Goal: Use online tool/utility: Utilize a website feature to perform a specific function

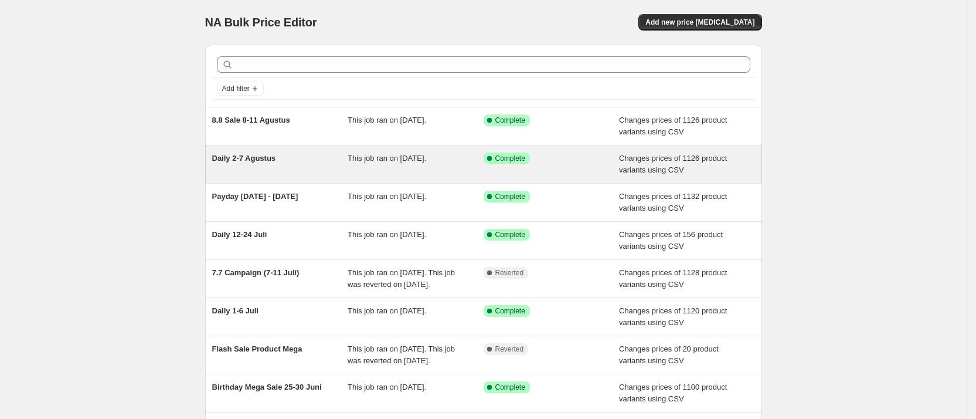
click at [257, 164] on div "Daily 2-7 Agustus" at bounding box center [280, 163] width 136 height 23
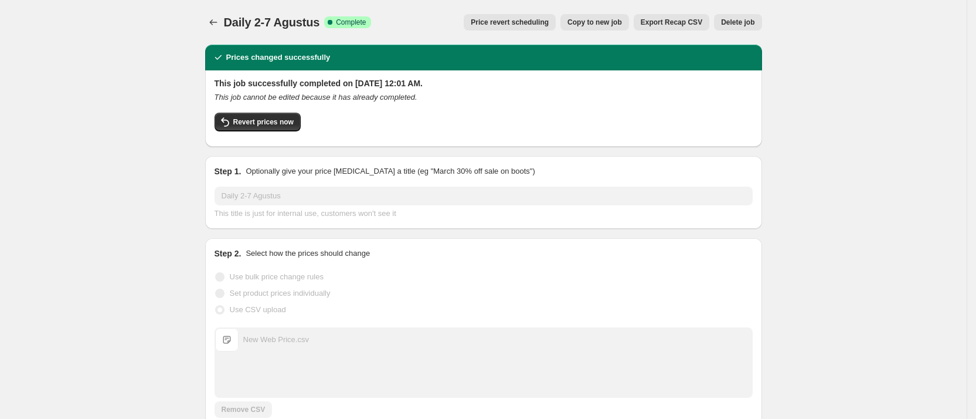
click at [606, 19] on span "Copy to new job" at bounding box center [595, 22] width 55 height 9
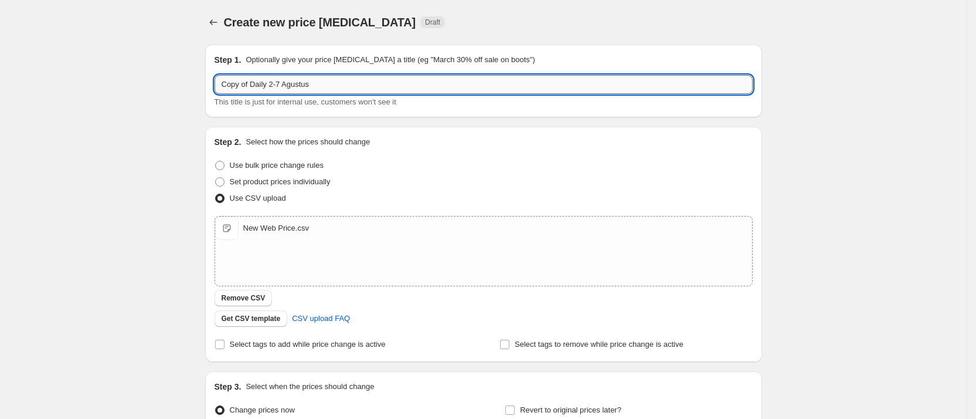
click at [294, 83] on input "Copy of Daily 2-7 Agustus" at bounding box center [484, 84] width 538 height 19
click at [249, 80] on input "Copy of Daily 12 Agustus" at bounding box center [484, 84] width 538 height 19
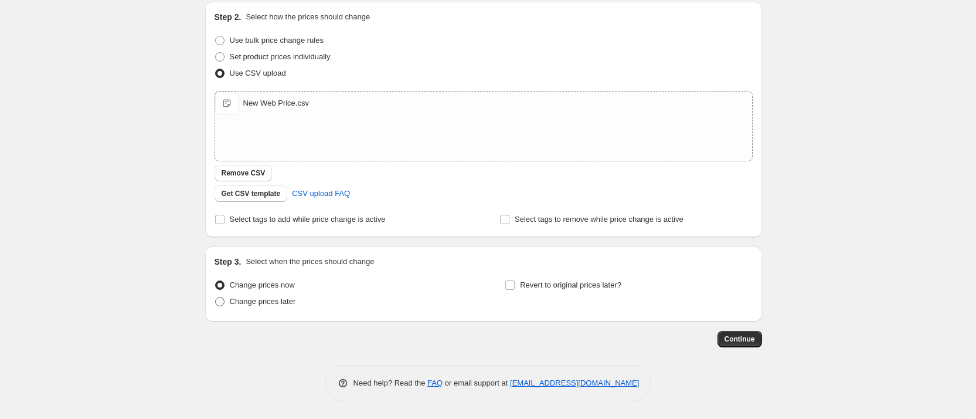
type input "Daily 12 Agustus"
click at [289, 301] on span "Change prices later" at bounding box center [263, 301] width 66 height 9
click at [216, 297] on input "Change prices later" at bounding box center [215, 297] width 1 height 1
radio input "true"
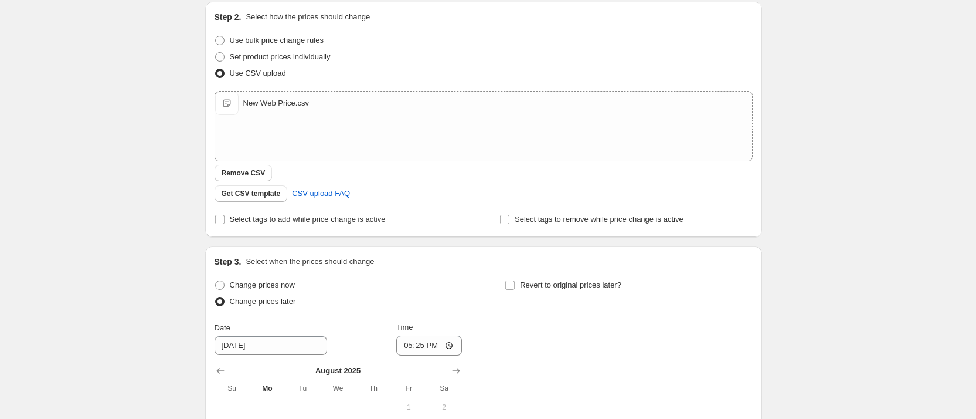
scroll to position [344, 0]
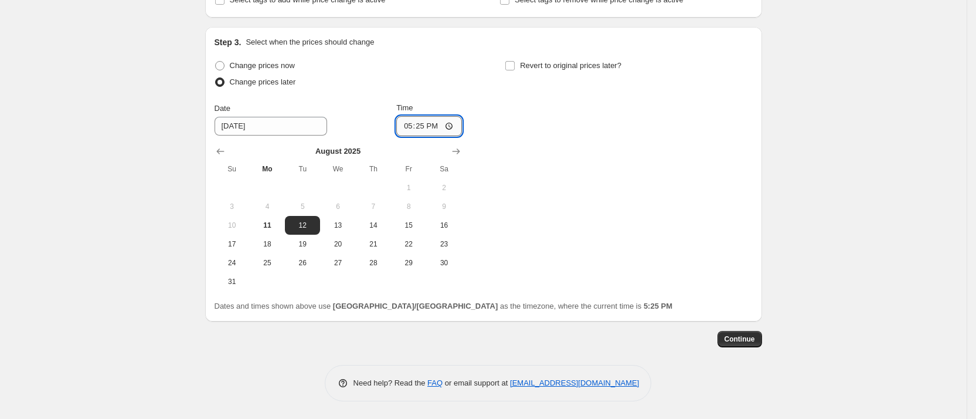
click at [427, 130] on input "17:25" at bounding box center [429, 126] width 66 height 20
click at [453, 128] on input "17:25" at bounding box center [429, 126] width 66 height 20
type input "00:00"
click at [526, 209] on div "Change prices now Change prices later Date [DATE] Time 00:00 [DATE] Su Mo Tu We…" at bounding box center [484, 173] width 538 height 233
click at [736, 331] on button "Continue" at bounding box center [740, 339] width 45 height 16
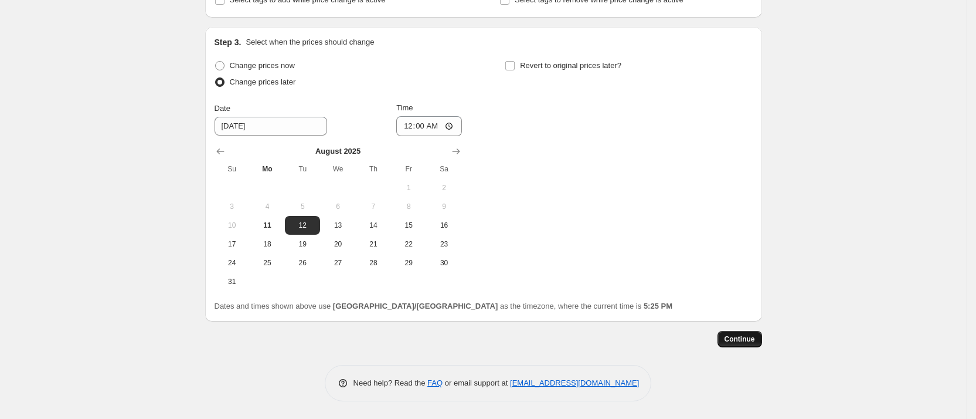
scroll to position [0, 0]
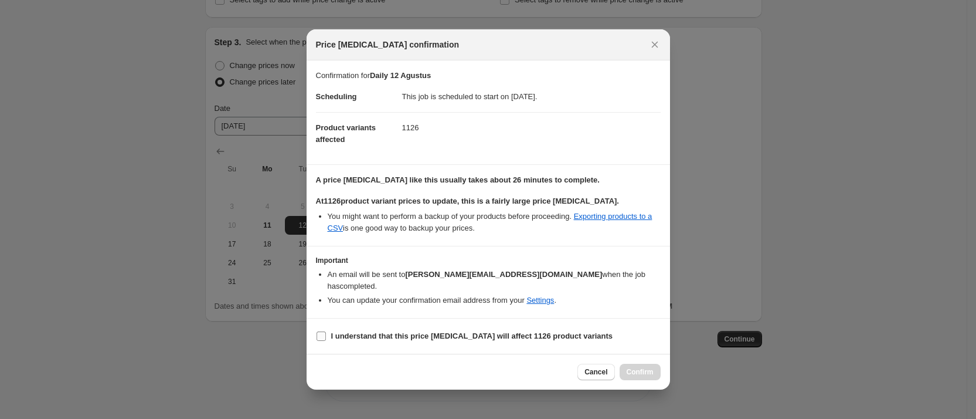
click at [327, 328] on label "I understand that this price [MEDICAL_DATA] will affect 1126 product variants" at bounding box center [464, 336] width 297 height 16
click at [326, 331] on input "I understand that this price [MEDICAL_DATA] will affect 1126 product variants" at bounding box center [321, 335] width 9 height 9
checkbox input "true"
click at [650, 371] on button "Confirm" at bounding box center [640, 371] width 41 height 16
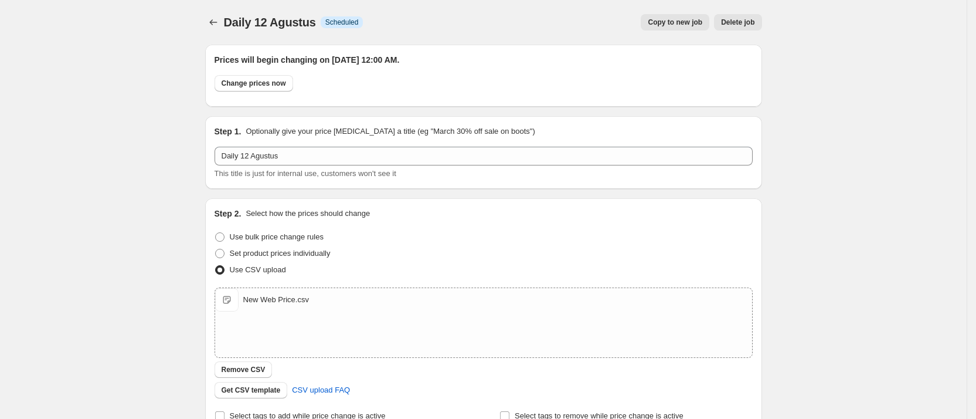
scroll to position [344, 0]
